Goal: Navigation & Orientation: Find specific page/section

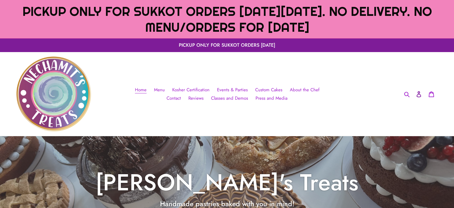
click at [417, 93] on icon at bounding box center [419, 94] width 6 height 6
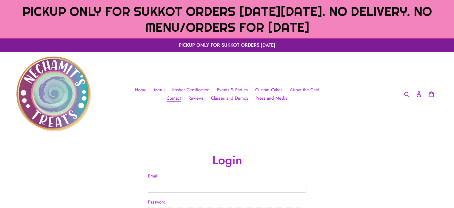
click at [181, 95] on span "Contact" at bounding box center [174, 98] width 14 height 7
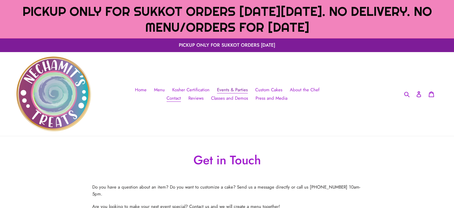
click at [217, 90] on span "Events & Parties" at bounding box center [232, 89] width 31 height 7
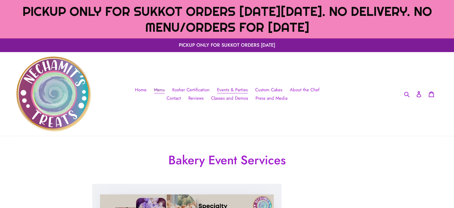
click at [154, 92] on span "Menu" at bounding box center [159, 89] width 11 height 7
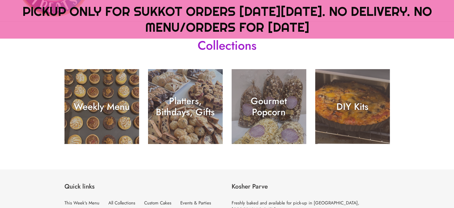
scroll to position [112, 0]
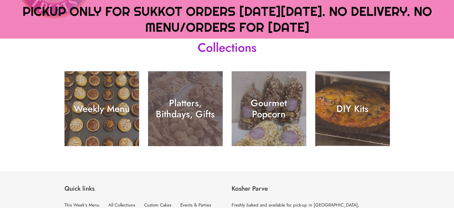
click at [187, 105] on div "Platters, Bithdays, Gifts" at bounding box center [185, 108] width 75 height 22
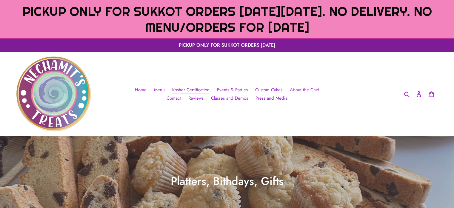
click at [186, 90] on span "Kosher Certification" at bounding box center [190, 89] width 37 height 7
